Goal: Task Accomplishment & Management: Manage account settings

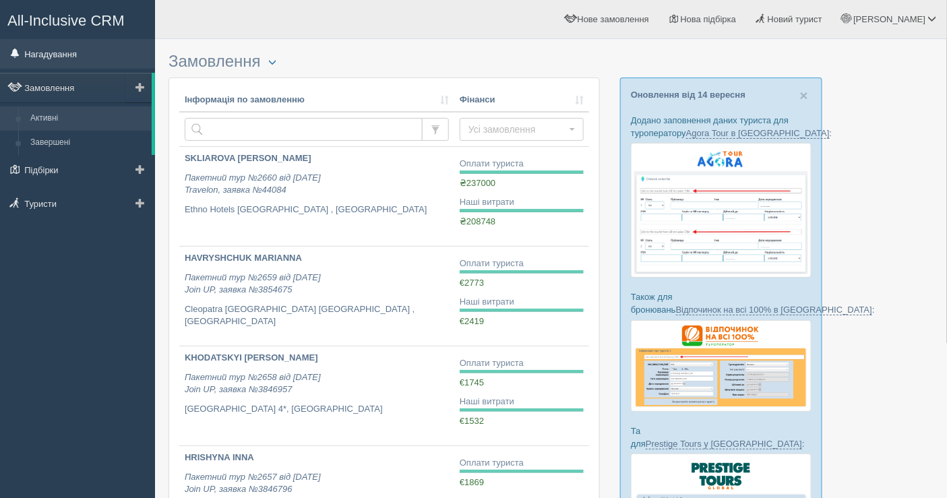
click at [59, 63] on link "Нагадування" at bounding box center [77, 54] width 155 height 30
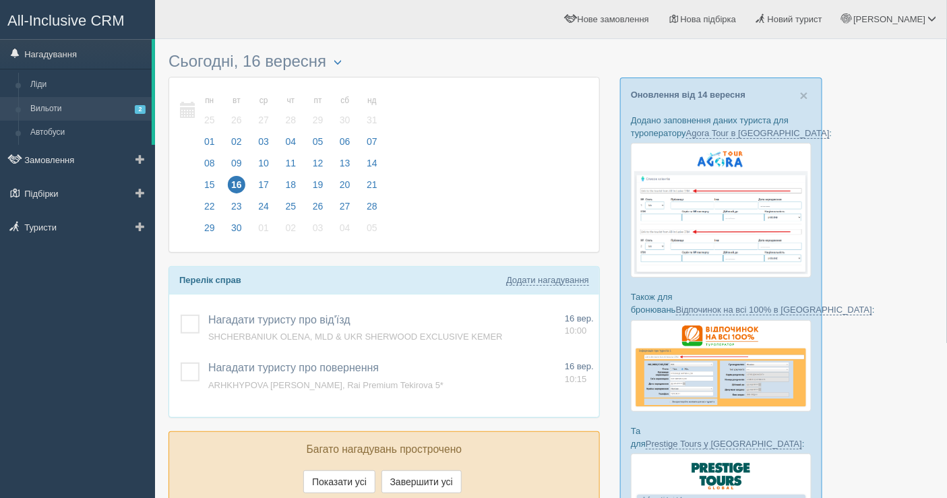
click at [65, 106] on link "Вильоти 2" at bounding box center [87, 109] width 127 height 24
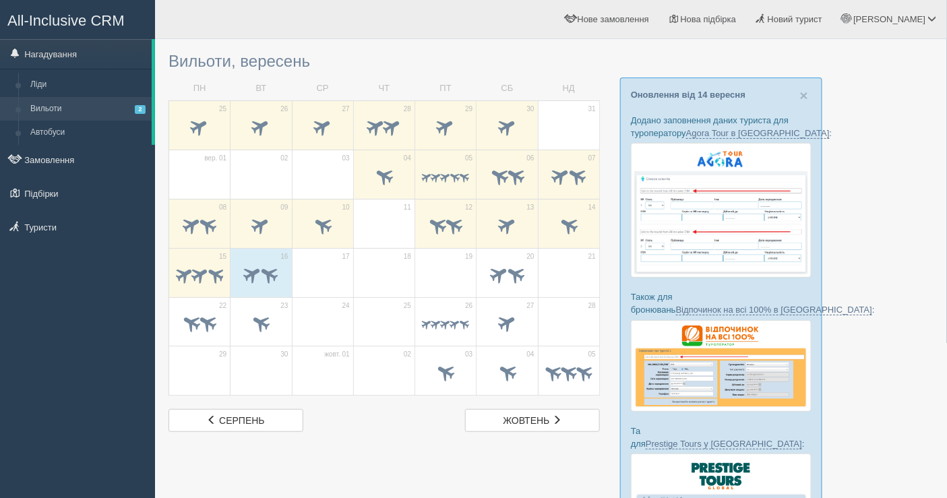
click at [57, 327] on div "All-Inclusive CRM Нагадування [GEOGRAPHIC_DATA] Вильоти 2 Автобуси" at bounding box center [77, 249] width 155 height 498
click at [218, 282] on span at bounding box center [214, 273] width 21 height 21
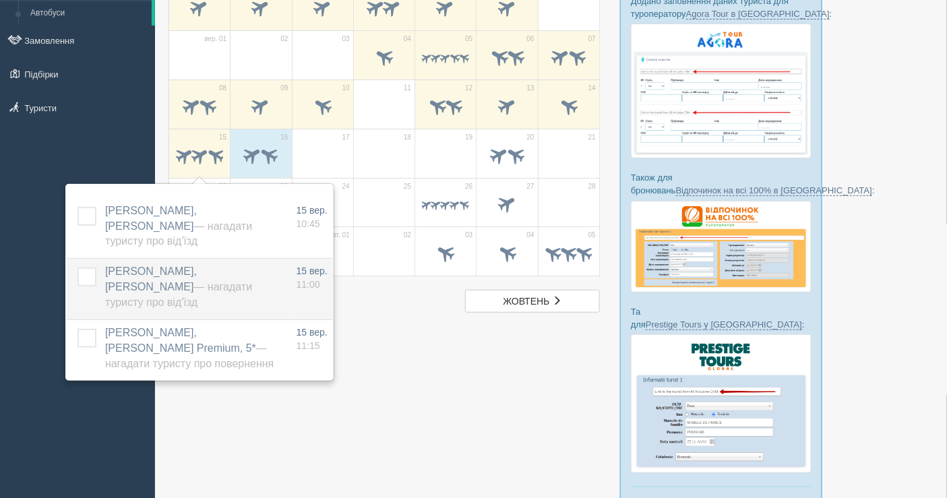
scroll to position [150, 0]
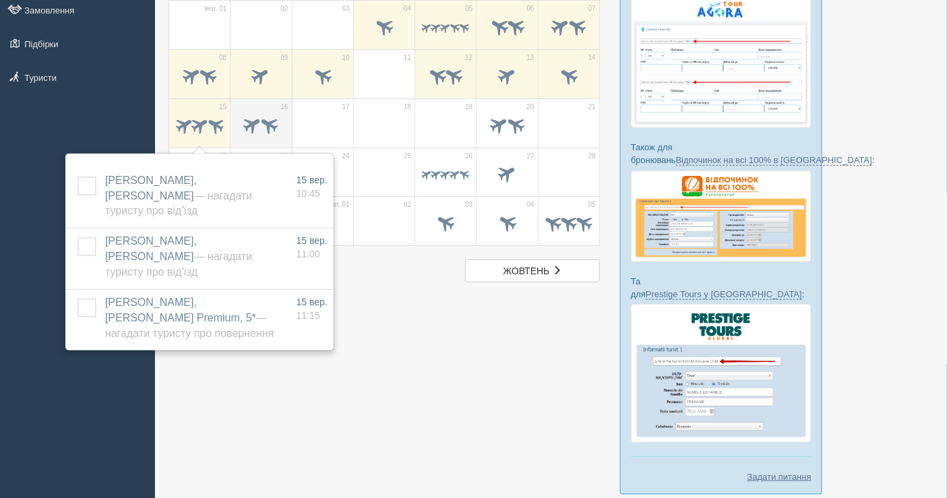
click at [244, 119] on span at bounding box center [253, 124] width 22 height 22
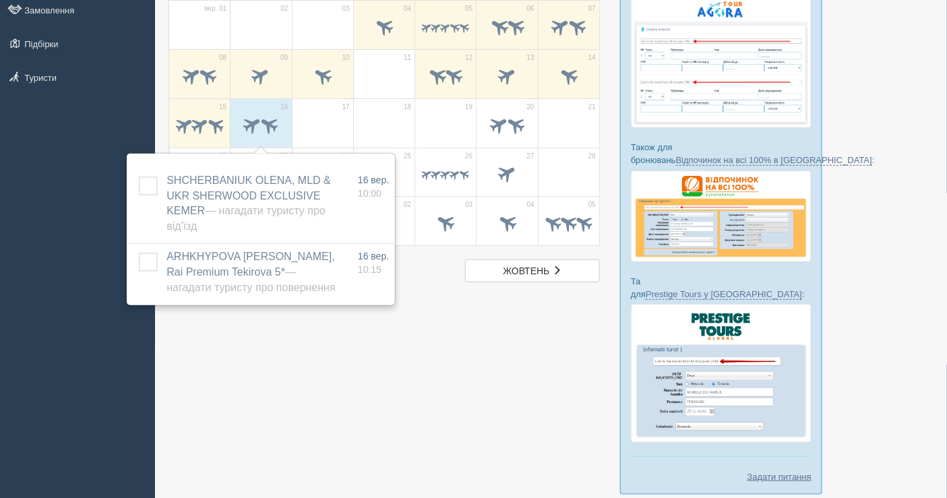
click at [901, 117] on div at bounding box center [550, 202] width 765 height 612
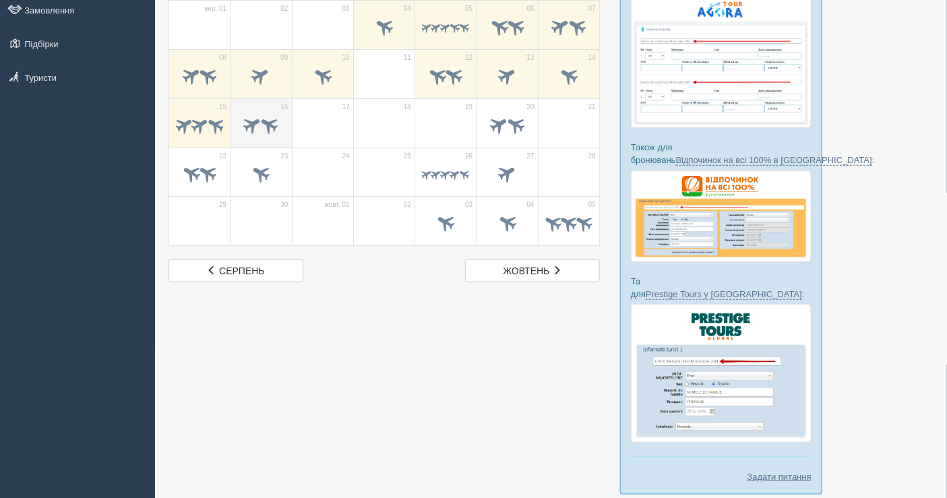
click at [280, 120] on span at bounding box center [269, 124] width 22 height 22
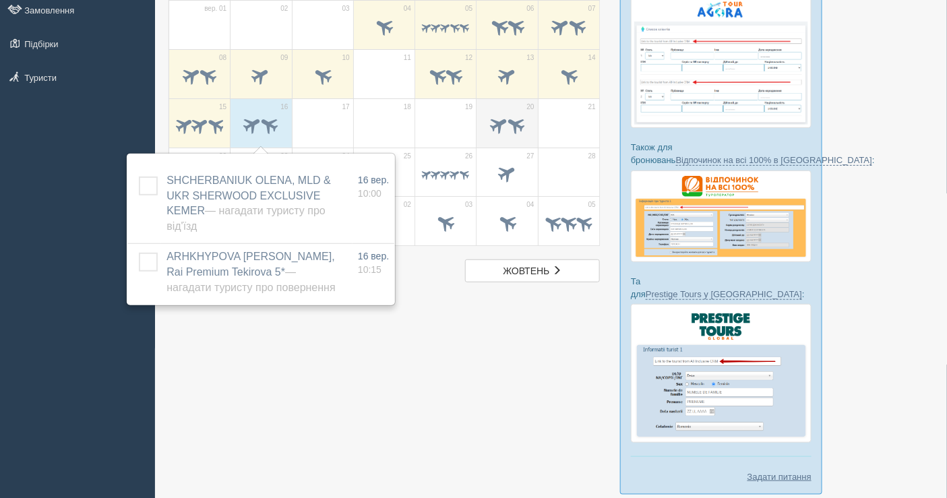
click at [510, 119] on span at bounding box center [515, 124] width 22 height 22
